Goal: Task Accomplishment & Management: Manage account settings

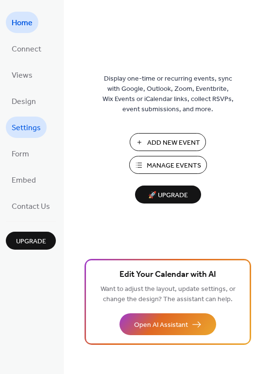
click at [39, 124] on span "Settings" at bounding box center [26, 128] width 29 height 16
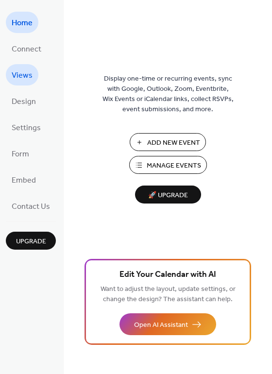
click at [31, 75] on span "Views" at bounding box center [22, 76] width 21 height 16
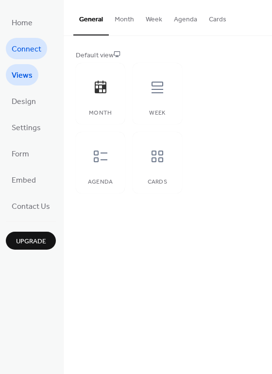
click at [31, 53] on span "Connect" at bounding box center [27, 50] width 30 height 16
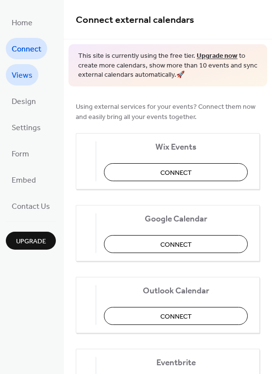
click at [26, 81] on span "Views" at bounding box center [22, 76] width 21 height 16
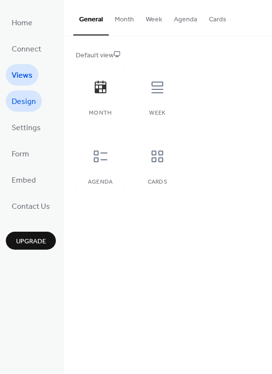
click at [31, 107] on span "Design" at bounding box center [24, 102] width 24 height 16
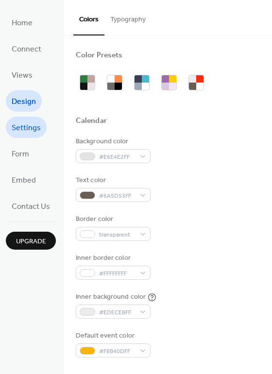
click at [29, 127] on span "Settings" at bounding box center [26, 128] width 29 height 16
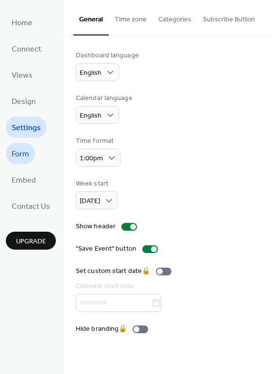
click at [17, 156] on span "Form" at bounding box center [20, 155] width 17 height 16
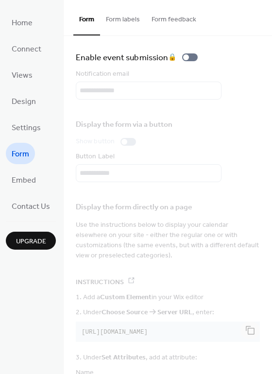
click at [127, 17] on button "Form labels" at bounding box center [123, 17] width 46 height 34
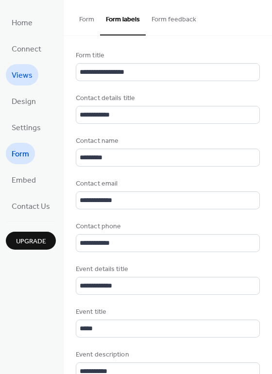
click at [29, 77] on span "Views" at bounding box center [22, 76] width 21 height 16
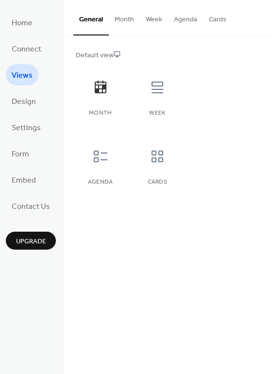
click at [125, 27] on button "Month" at bounding box center [124, 17] width 31 height 34
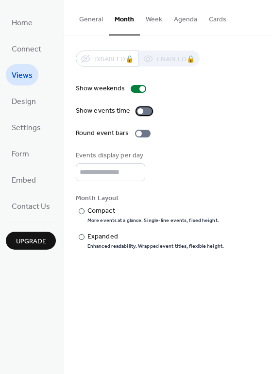
click at [141, 112] on div at bounding box center [144, 111] width 16 height 8
click at [140, 111] on div at bounding box center [144, 111] width 16 height 8
click at [26, 50] on span "Connect" at bounding box center [27, 50] width 30 height 16
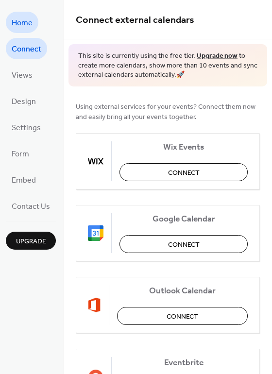
click at [24, 26] on span "Home" at bounding box center [22, 24] width 21 height 16
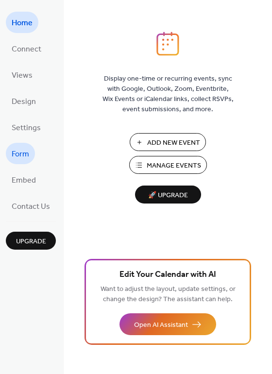
click at [24, 148] on span "Form" at bounding box center [20, 155] width 17 height 16
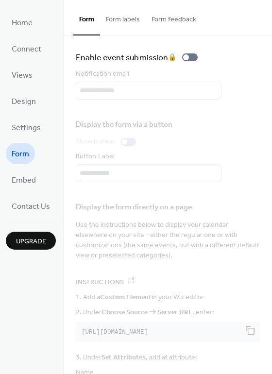
click at [123, 19] on button "Form labels" at bounding box center [123, 17] width 46 height 34
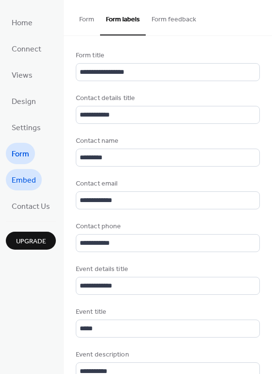
click at [33, 169] on link "Embed" at bounding box center [24, 179] width 36 height 21
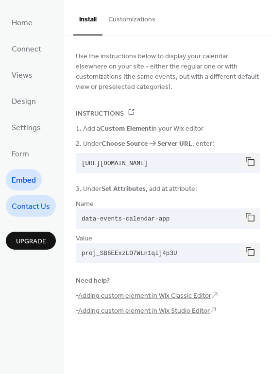
click at [38, 212] on span "Contact Us" at bounding box center [31, 207] width 38 height 16
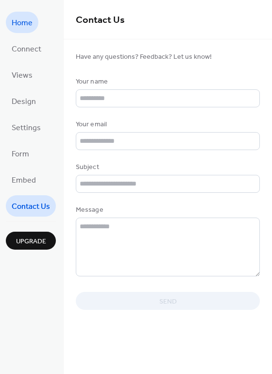
click at [29, 28] on span "Home" at bounding box center [22, 24] width 21 height 16
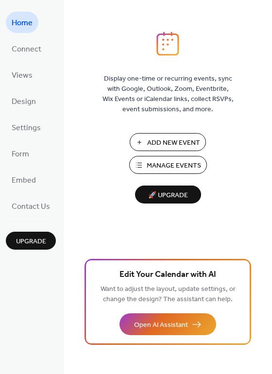
click at [199, 161] on span "Manage Events" at bounding box center [174, 166] width 54 height 10
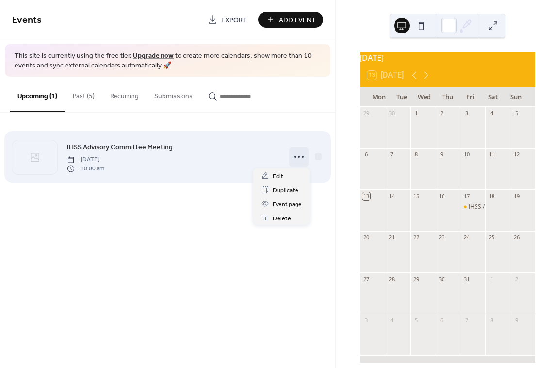
click at [298, 156] on circle at bounding box center [299, 157] width 2 height 2
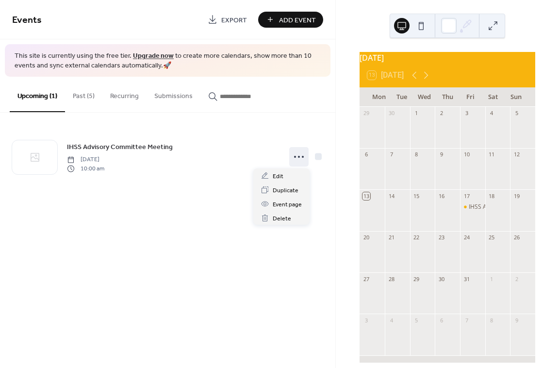
click at [78, 103] on button "Past (5)" at bounding box center [83, 94] width 37 height 34
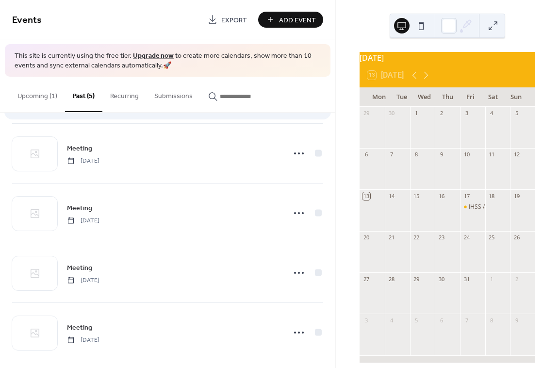
scroll to position [72, 0]
